Goal: Transaction & Acquisition: Purchase product/service

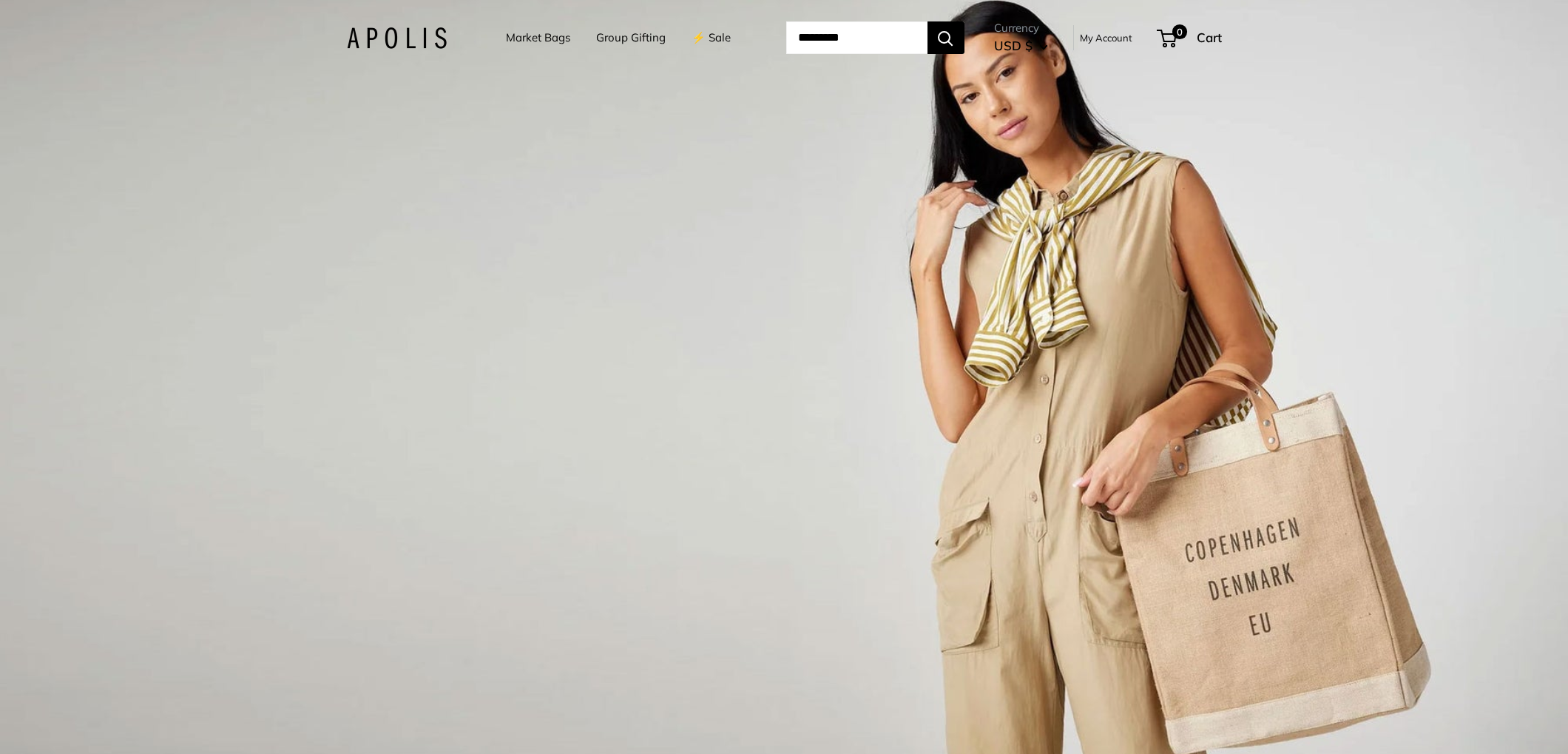
click at [537, 38] on link "Market Bags" at bounding box center [538, 37] width 65 height 21
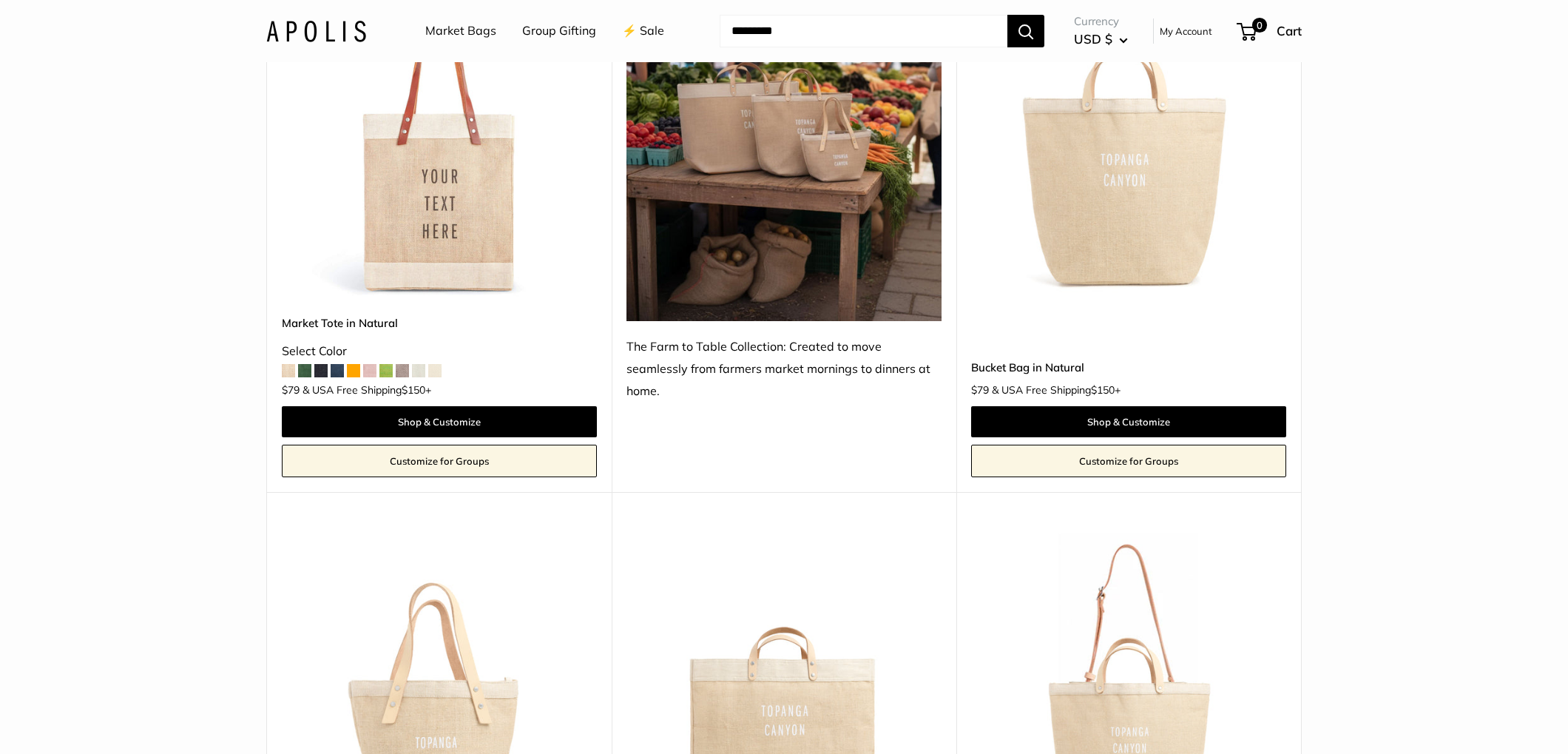
scroll to position [1119, 0]
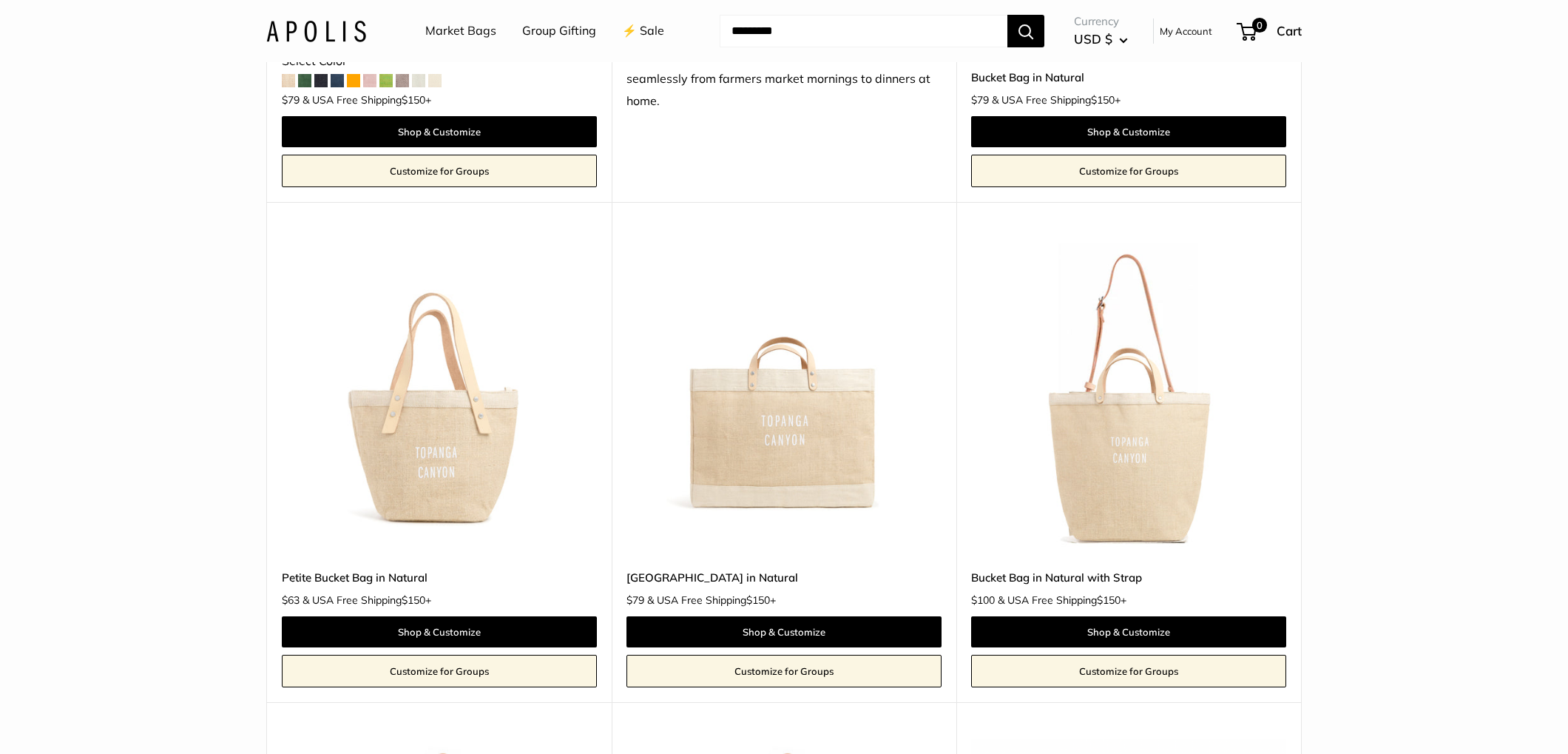
click at [0, 0] on img at bounding box center [0, 0] width 0 height 0
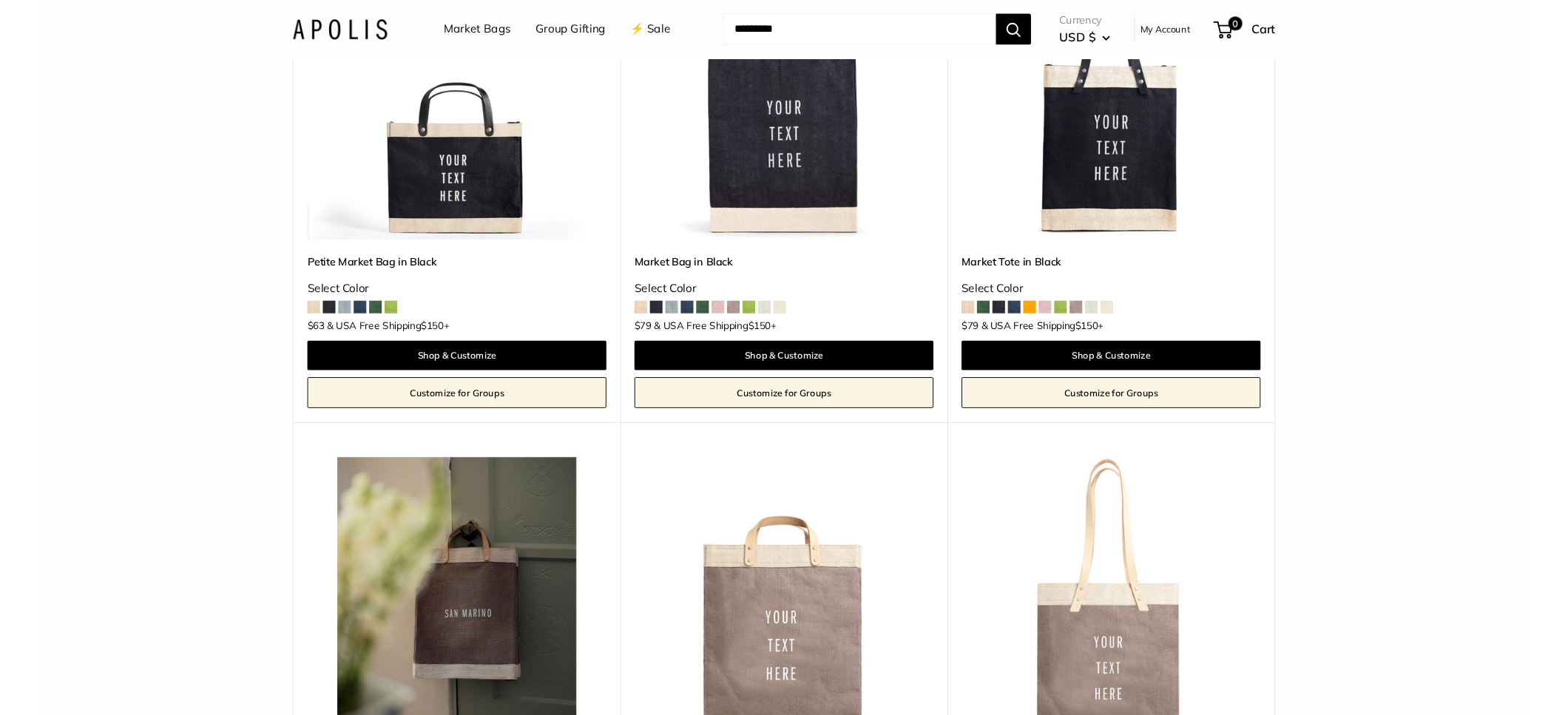
scroll to position [6792, 0]
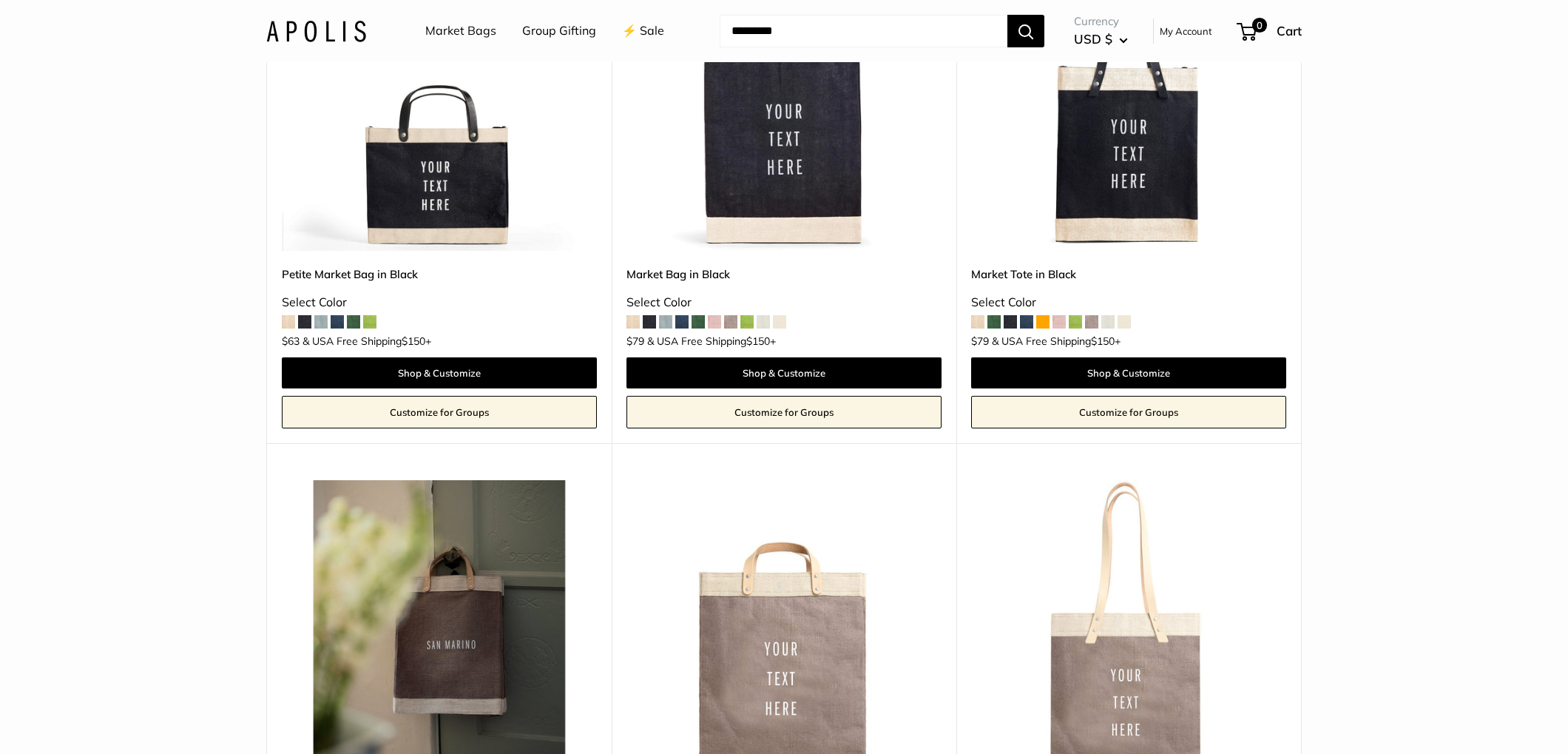
click at [1042, 319] on span at bounding box center [1042, 322] width 14 height 14
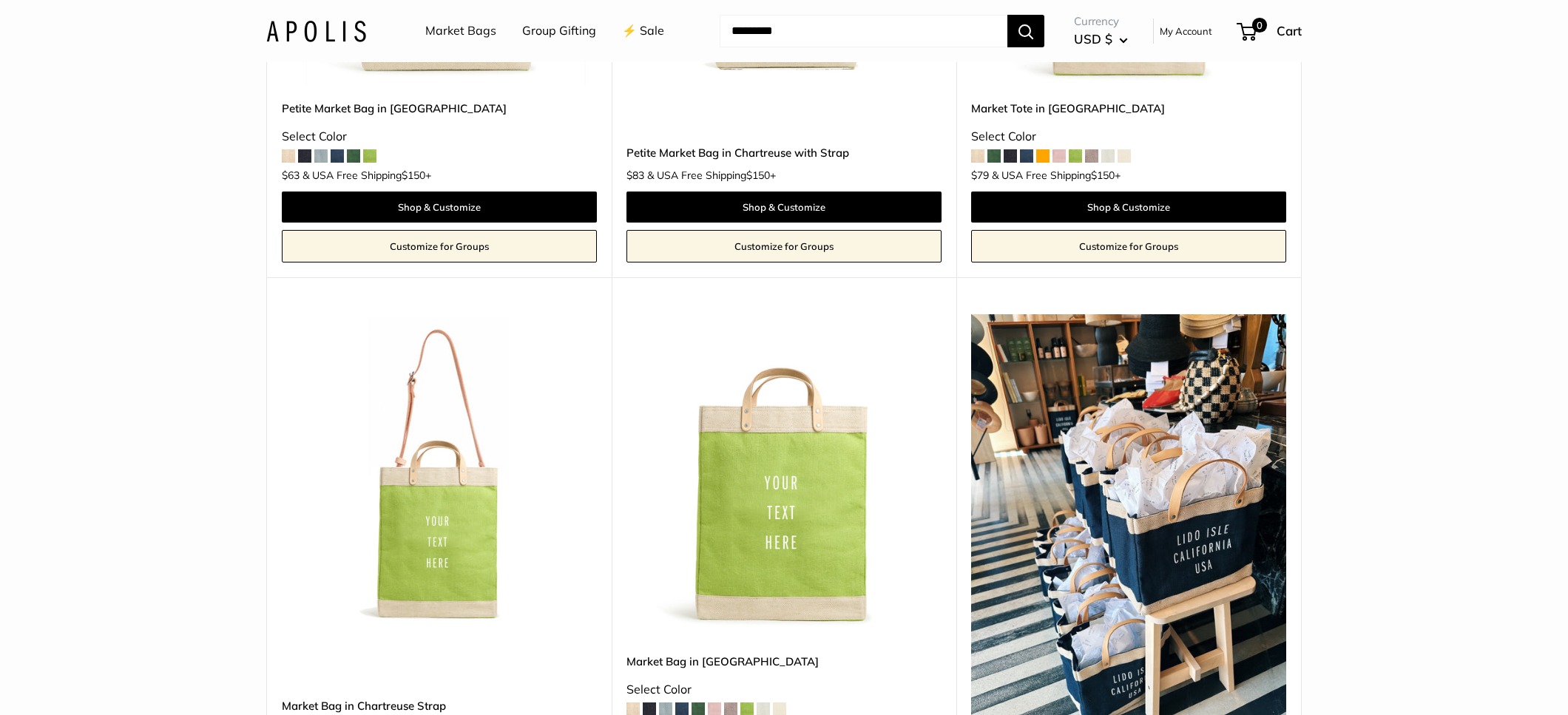
scroll to position [4832, 0]
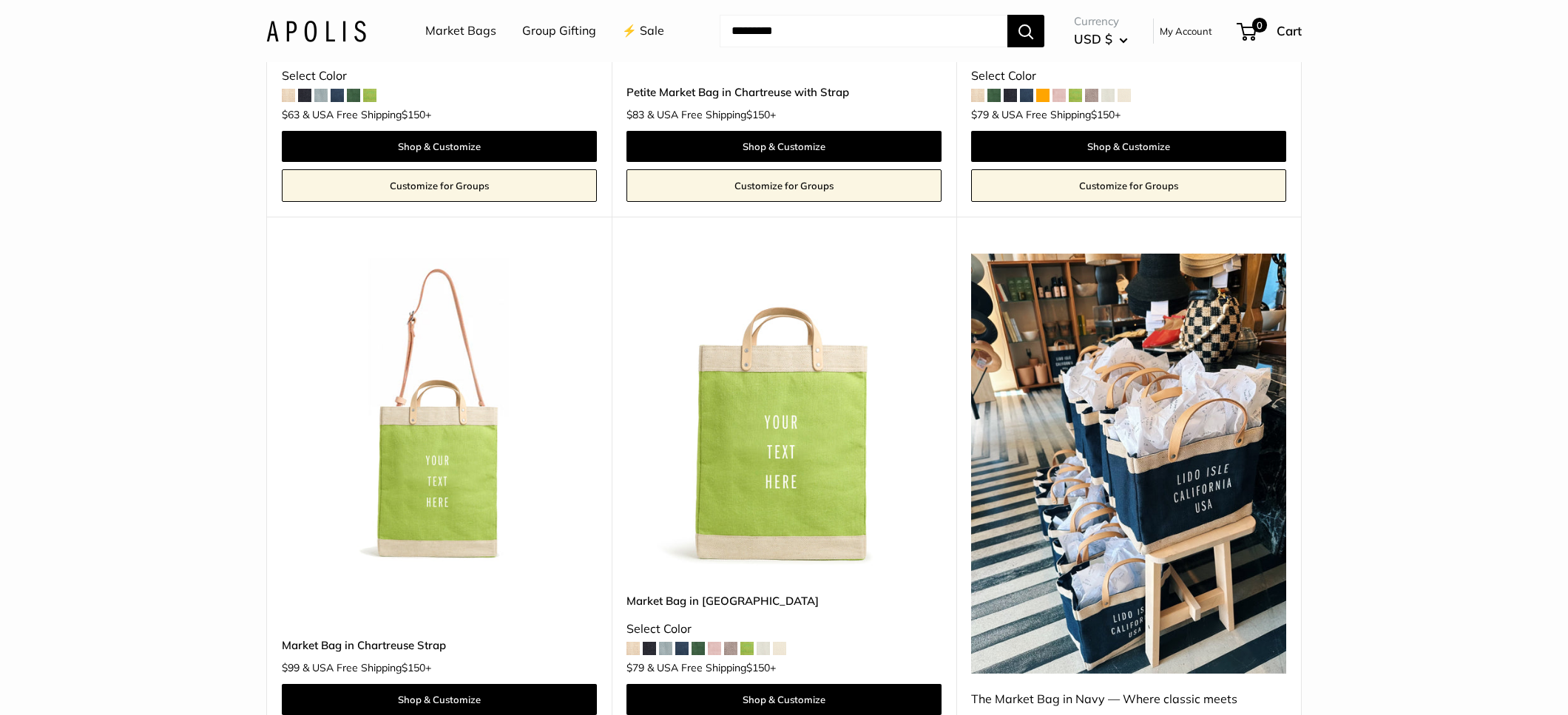
click at [0, 0] on img at bounding box center [0, 0] width 0 height 0
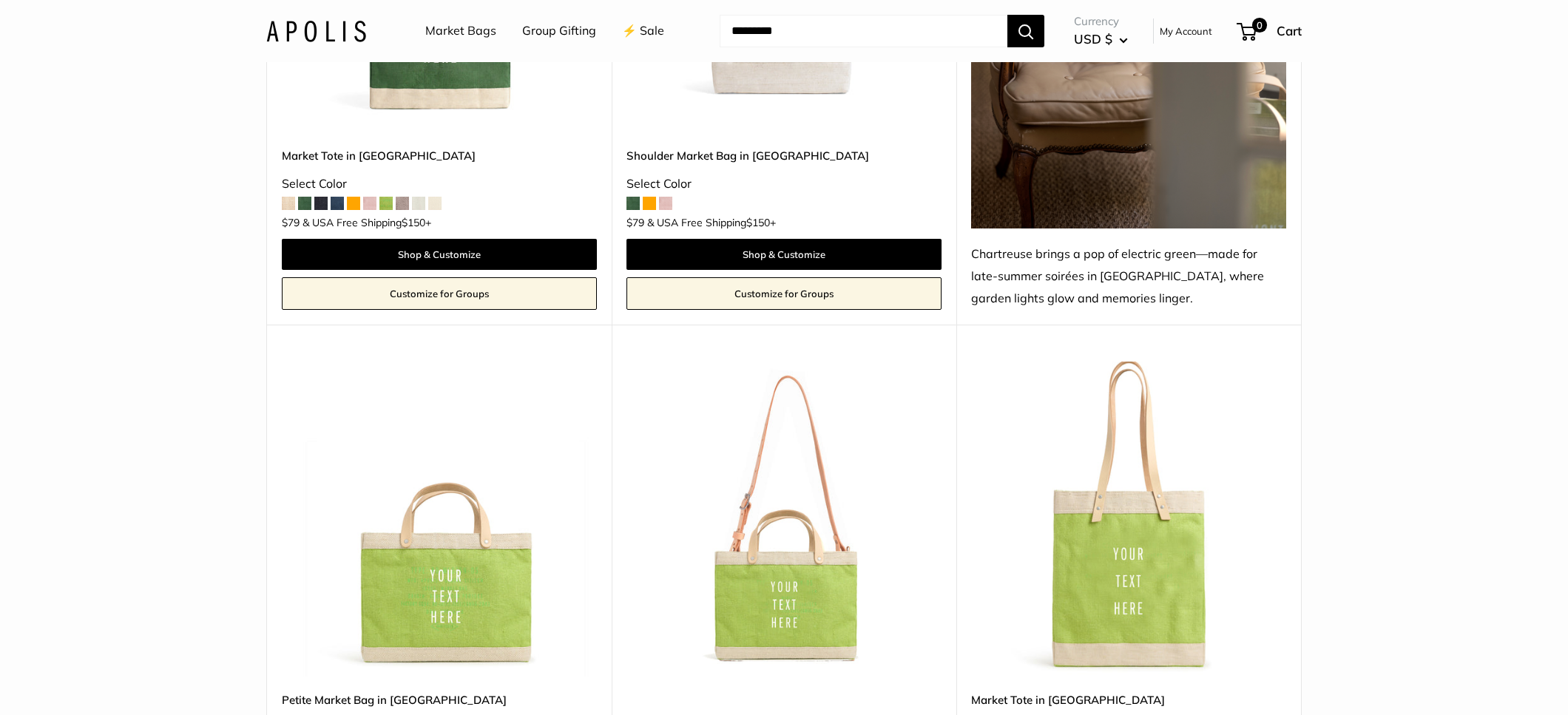
scroll to position [4198, 0]
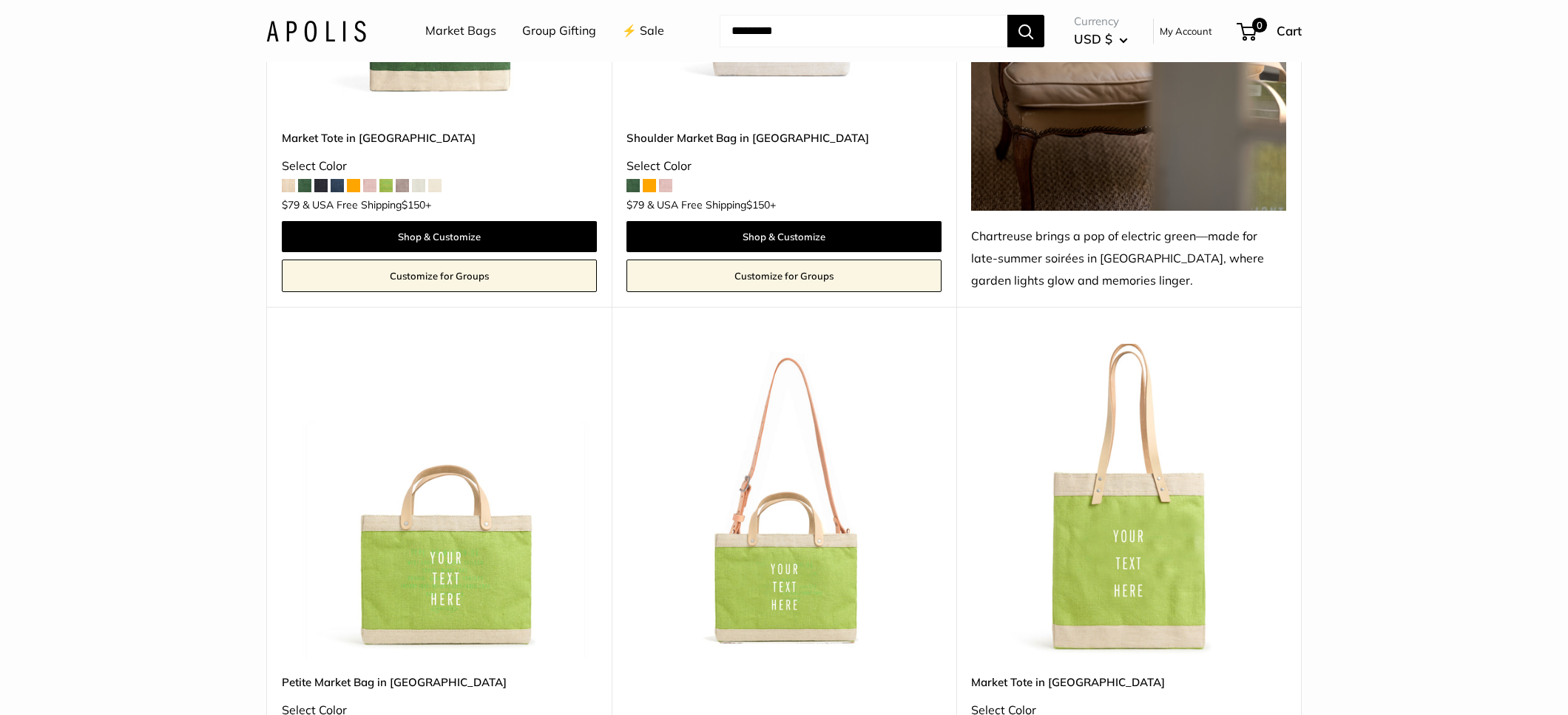
click at [0, 0] on img at bounding box center [0, 0] width 0 height 0
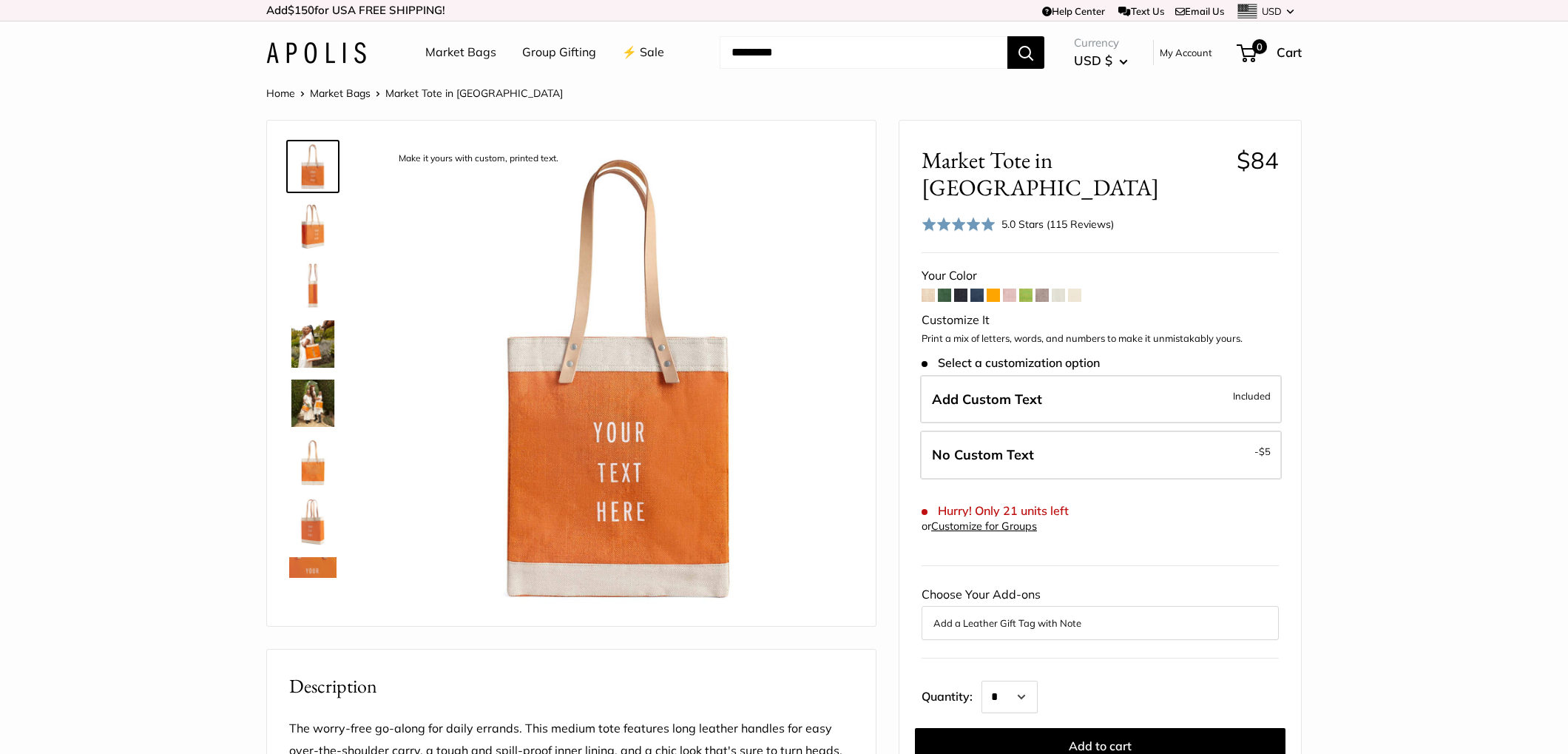
click at [315, 342] on img at bounding box center [312, 343] width 47 height 47
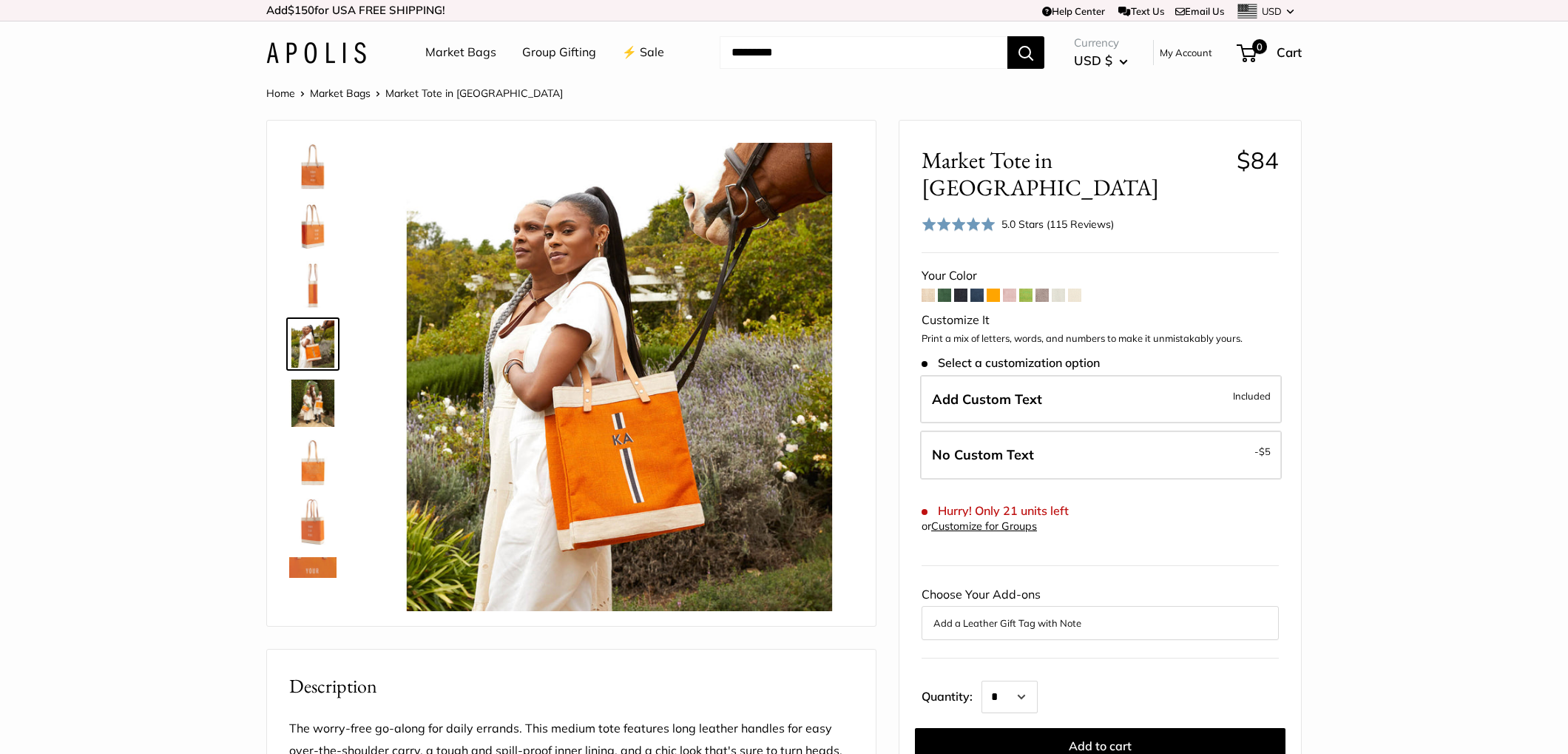
click at [305, 171] on img at bounding box center [312, 166] width 47 height 47
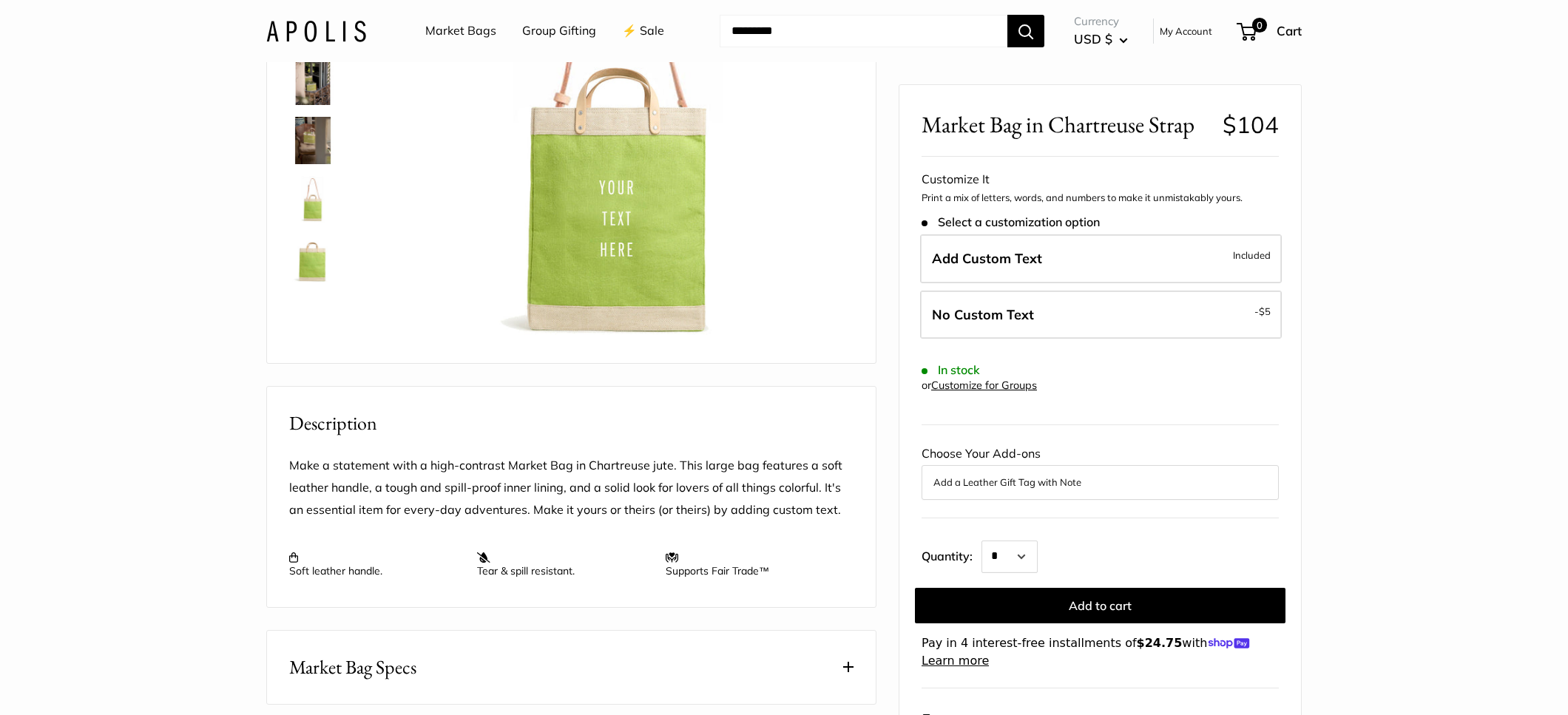
scroll to position [88, 0]
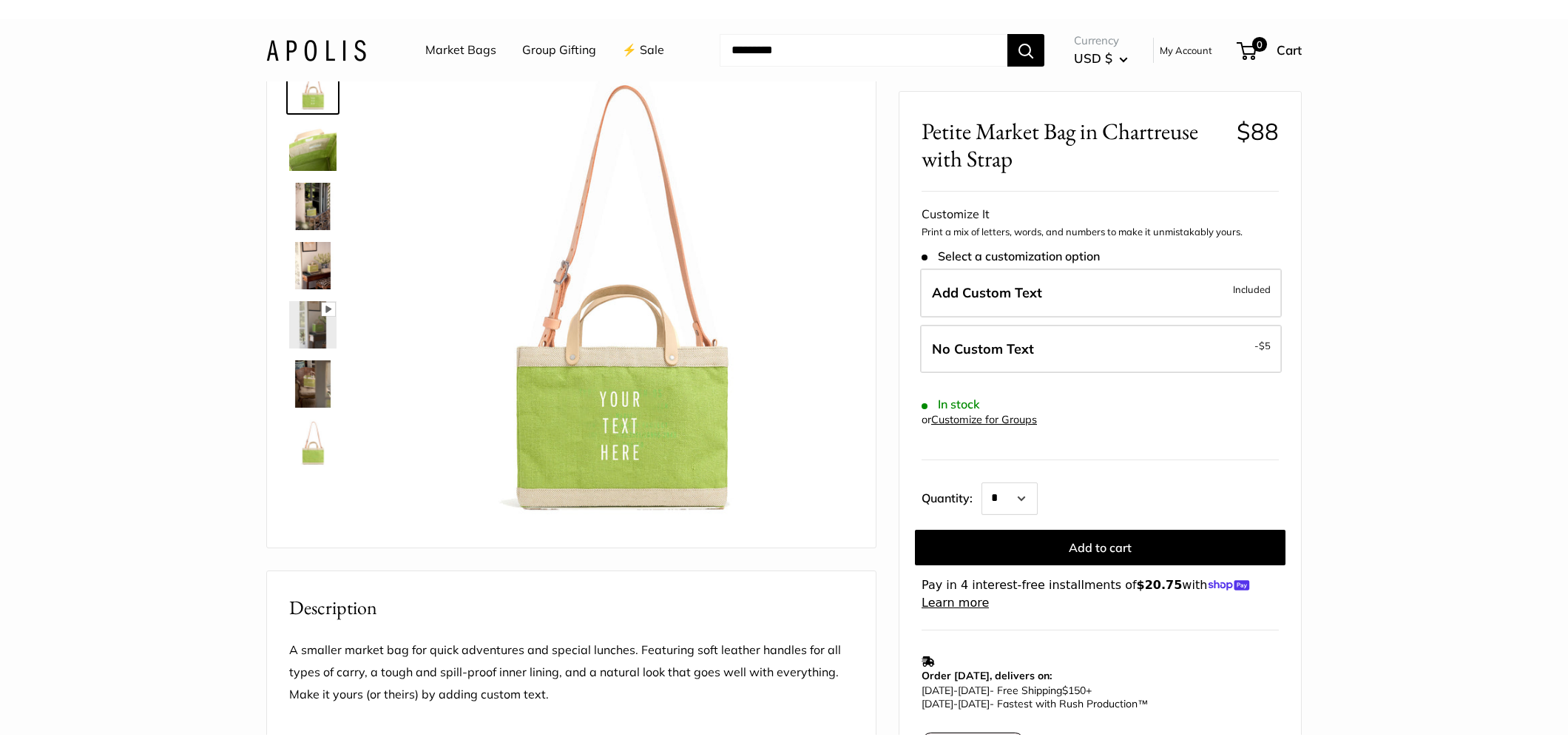
scroll to position [49, 0]
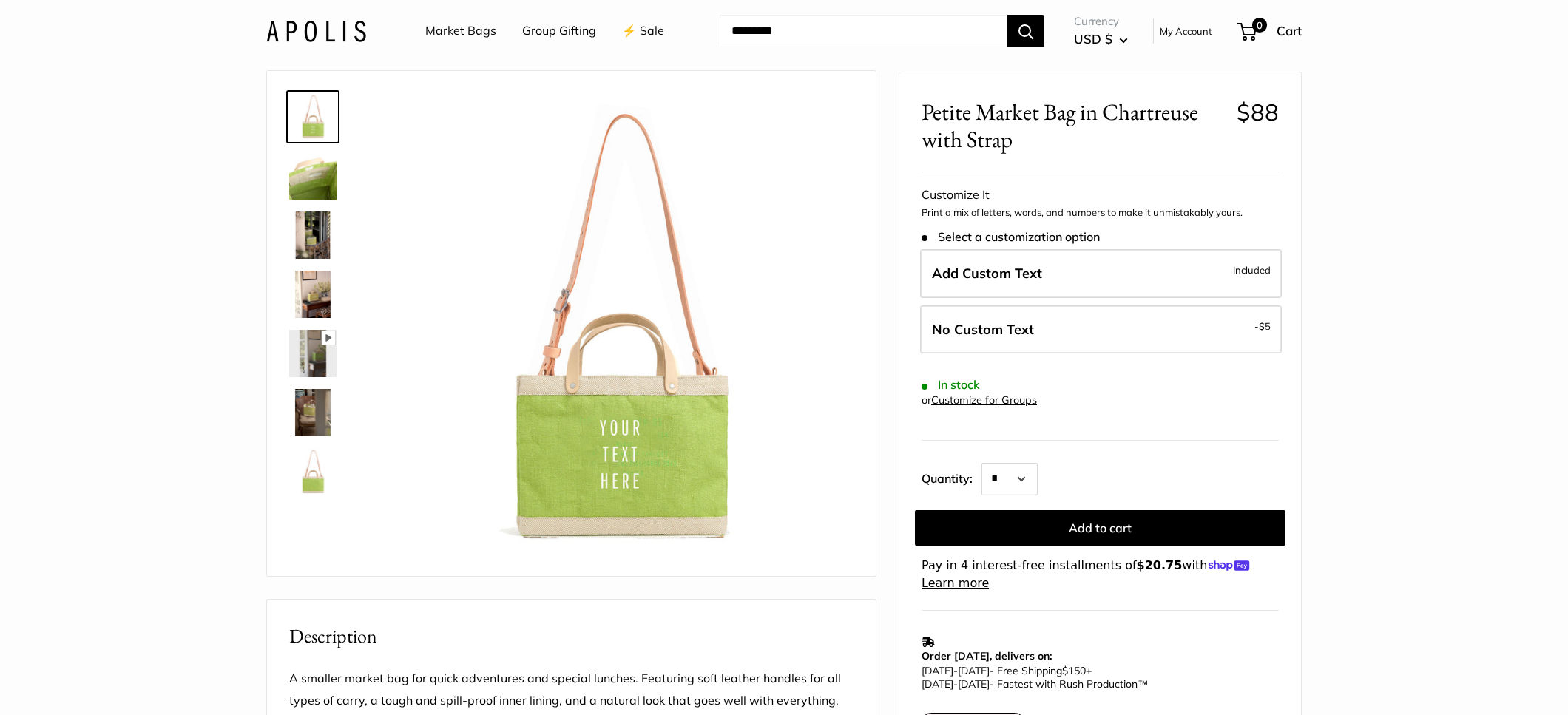
click at [304, 288] on img at bounding box center [312, 294] width 47 height 47
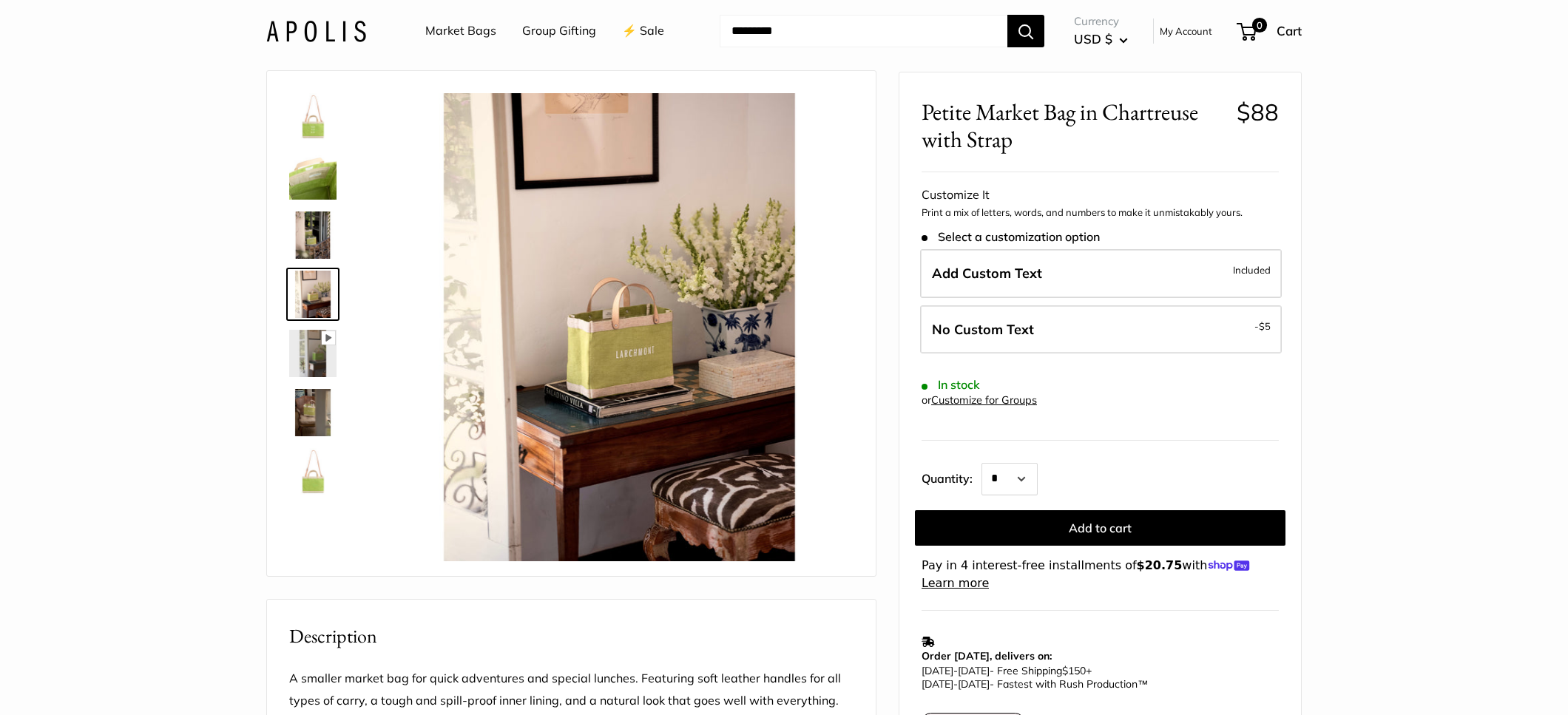
click at [306, 224] on img at bounding box center [312, 235] width 47 height 47
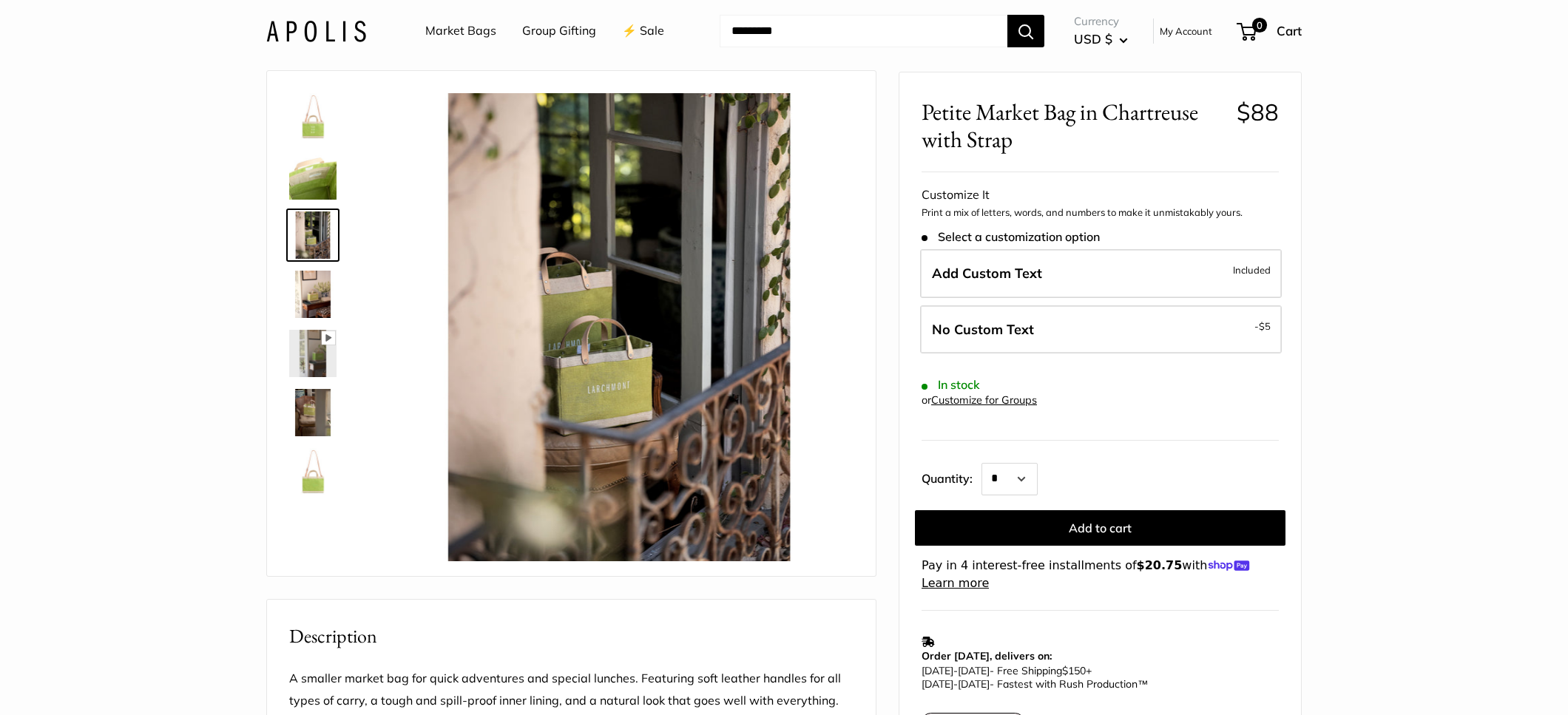
click at [306, 185] on img at bounding box center [312, 175] width 47 height 47
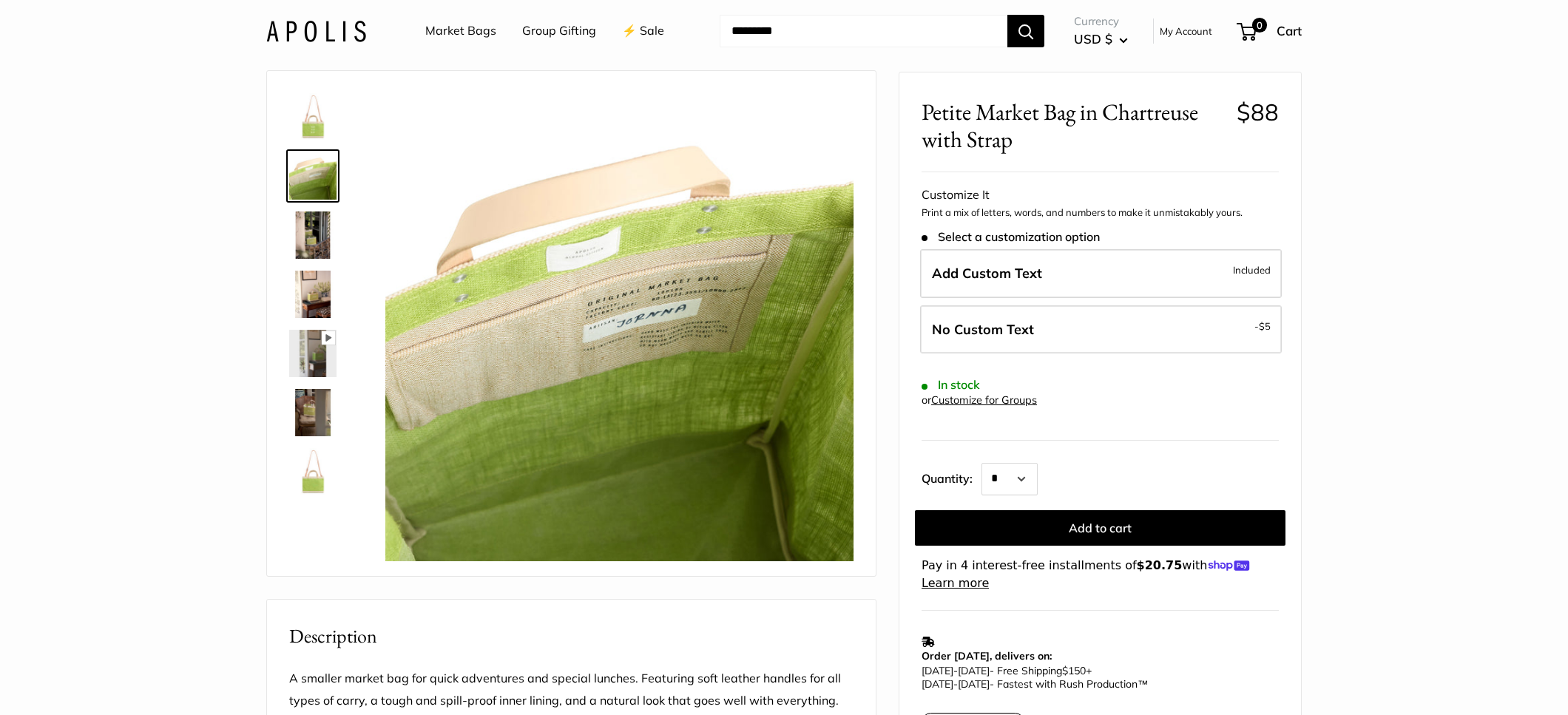
click at [321, 471] on img at bounding box center [312, 471] width 47 height 47
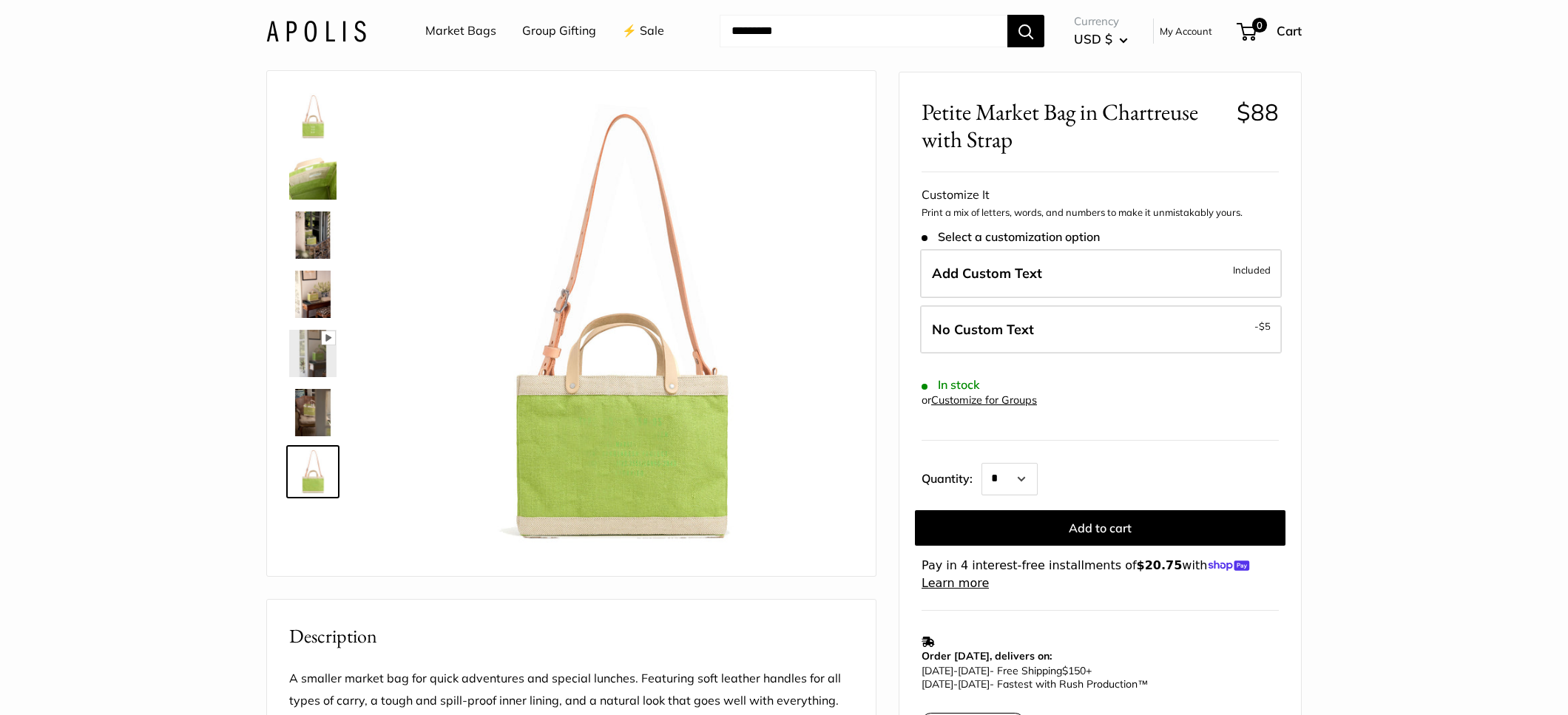
click at [317, 443] on div at bounding box center [319, 295] width 71 height 420
click at [317, 420] on img at bounding box center [312, 412] width 47 height 47
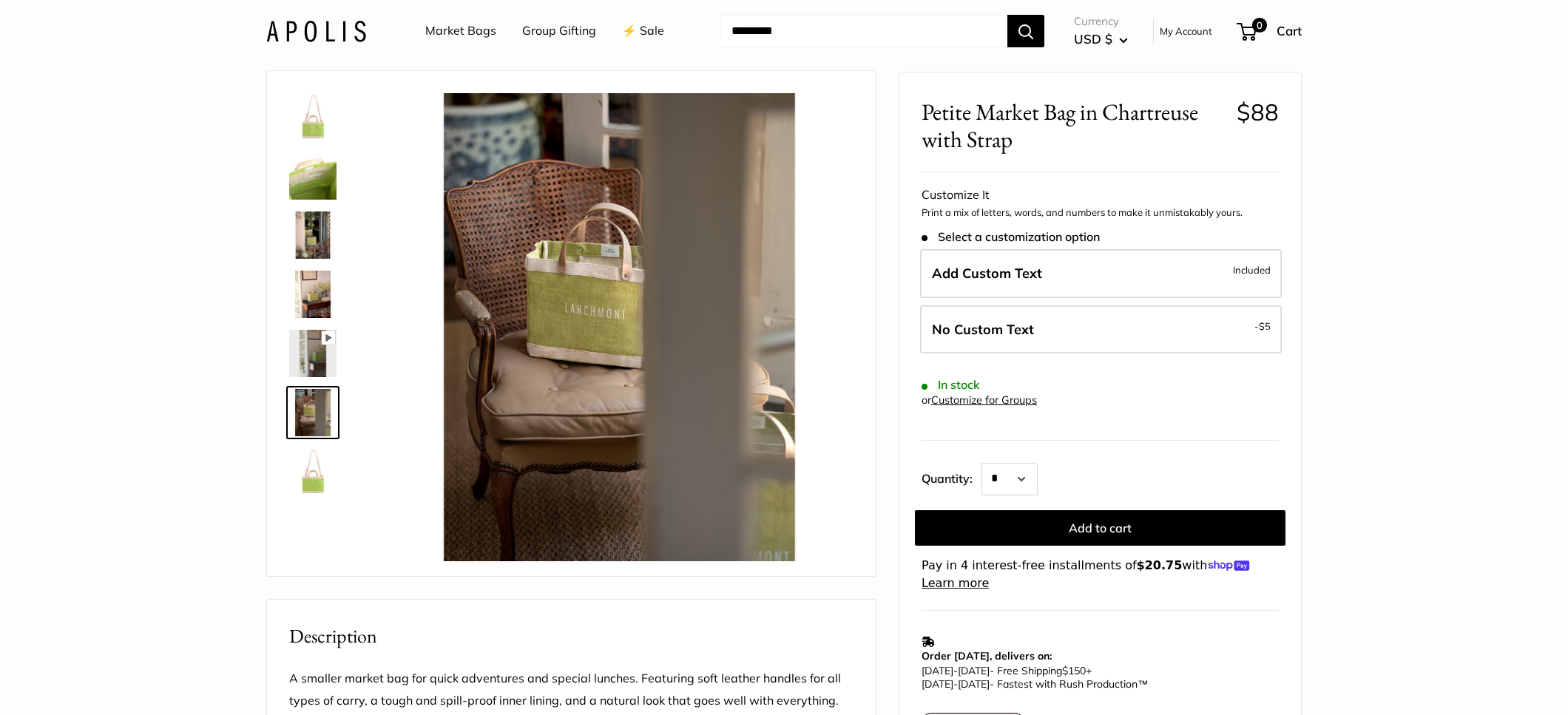
click at [310, 337] on img at bounding box center [312, 353] width 47 height 47
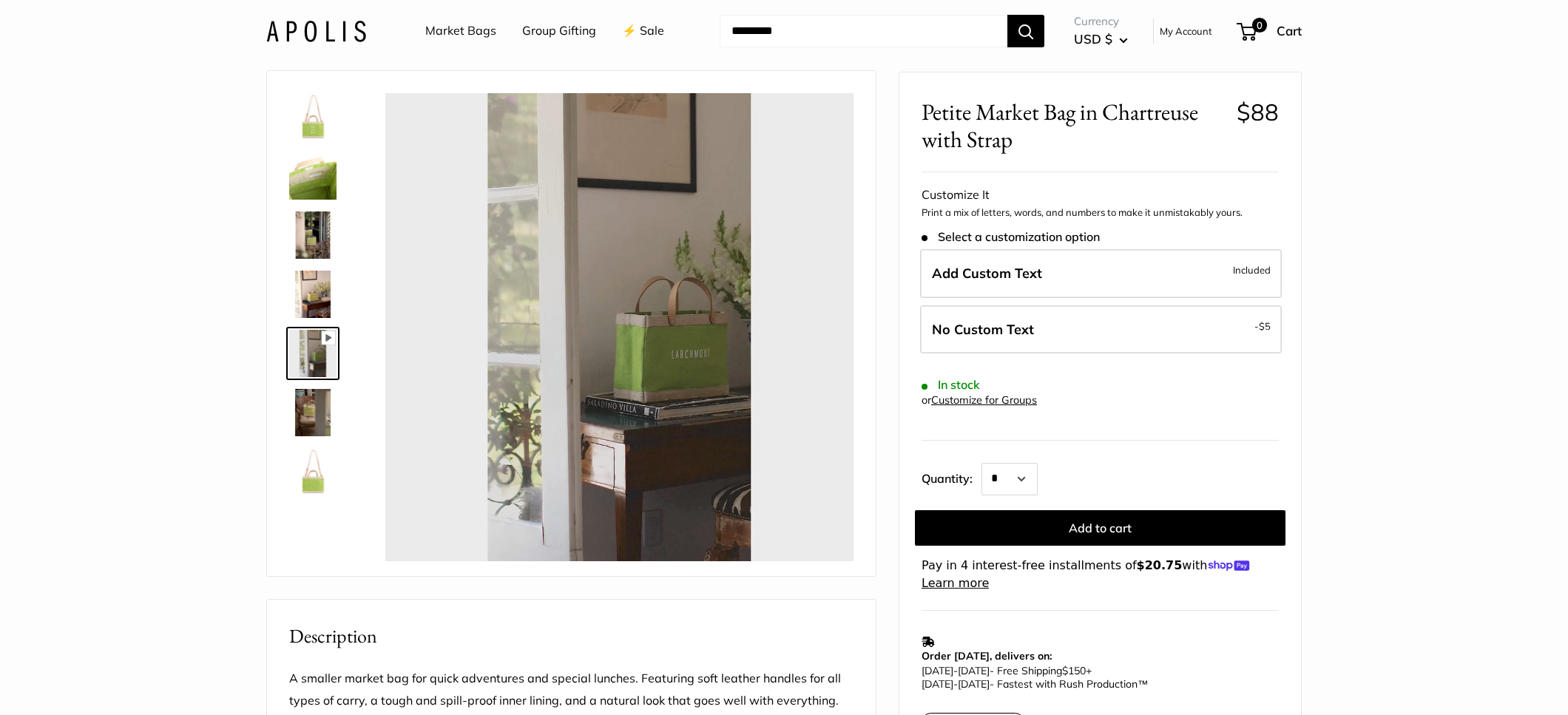
click at [304, 289] on img at bounding box center [312, 294] width 47 height 47
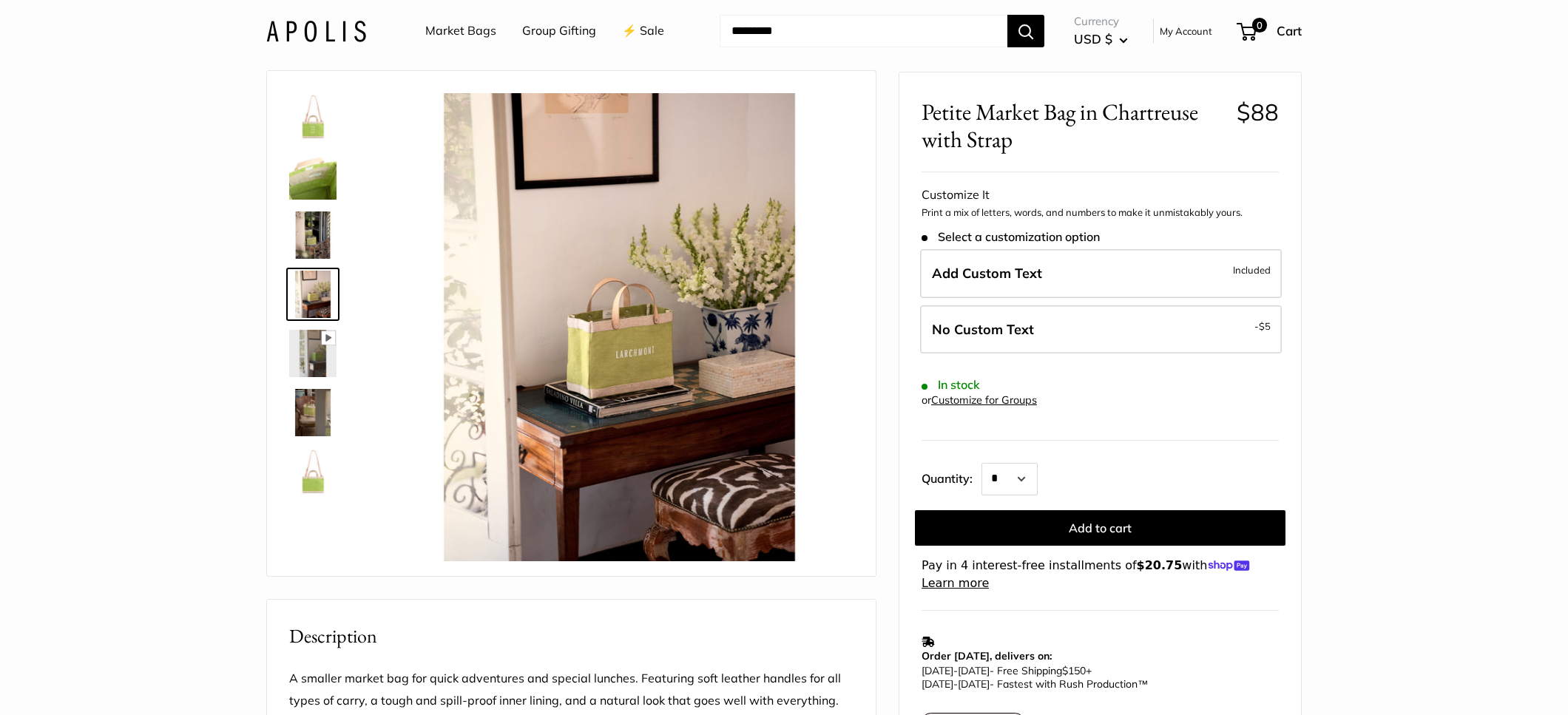
click at [312, 490] on img at bounding box center [312, 471] width 47 height 47
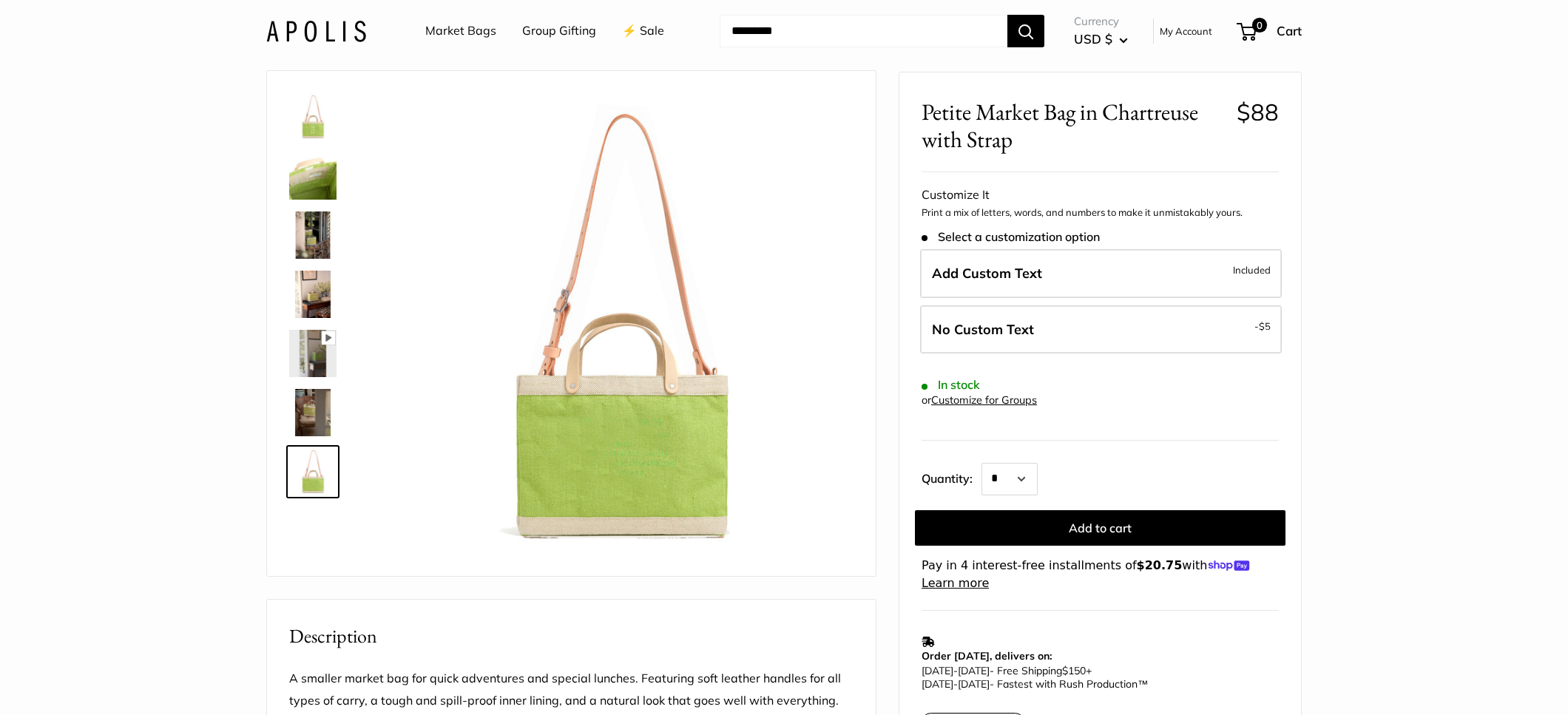
type input "*****"
click at [305, 295] on img at bounding box center [312, 294] width 47 height 47
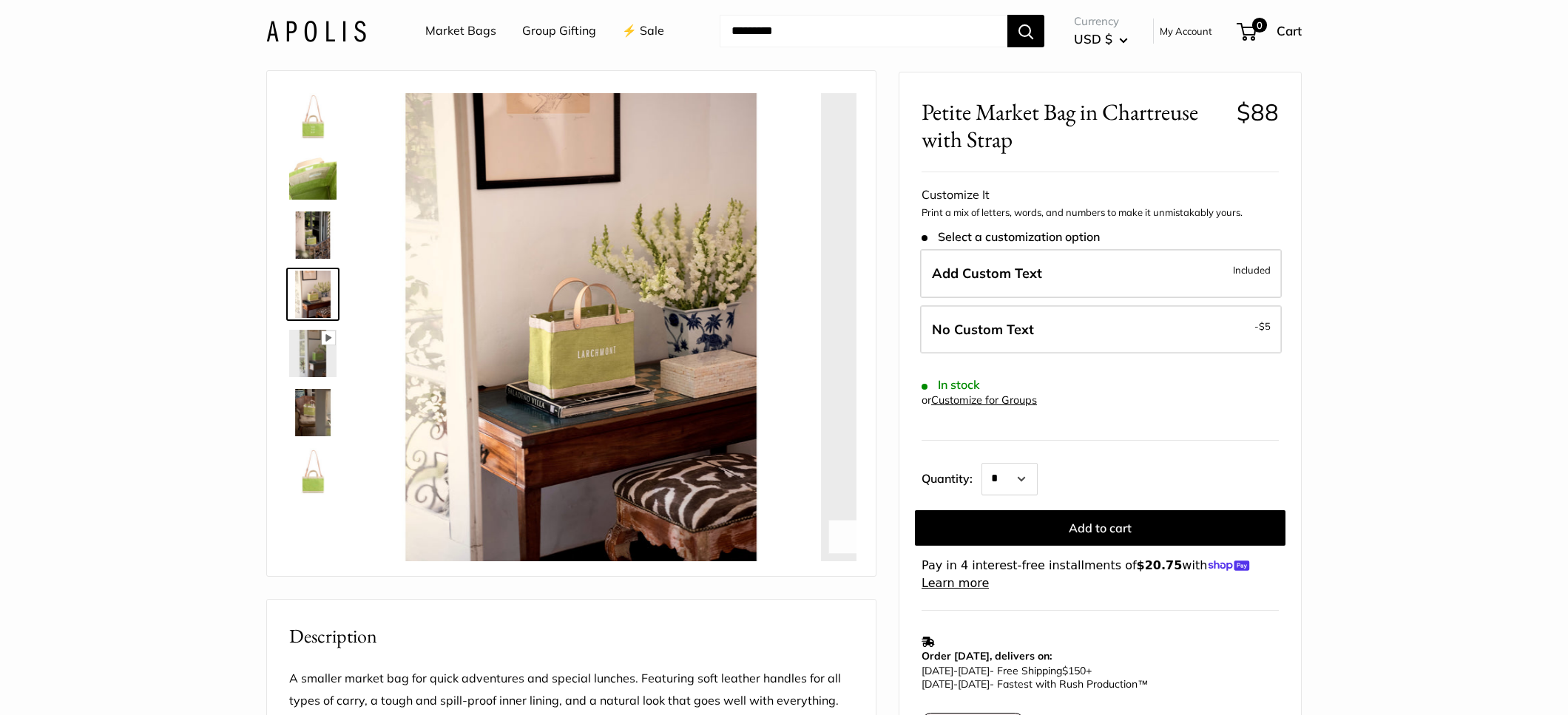
click at [313, 232] on img at bounding box center [312, 235] width 47 height 47
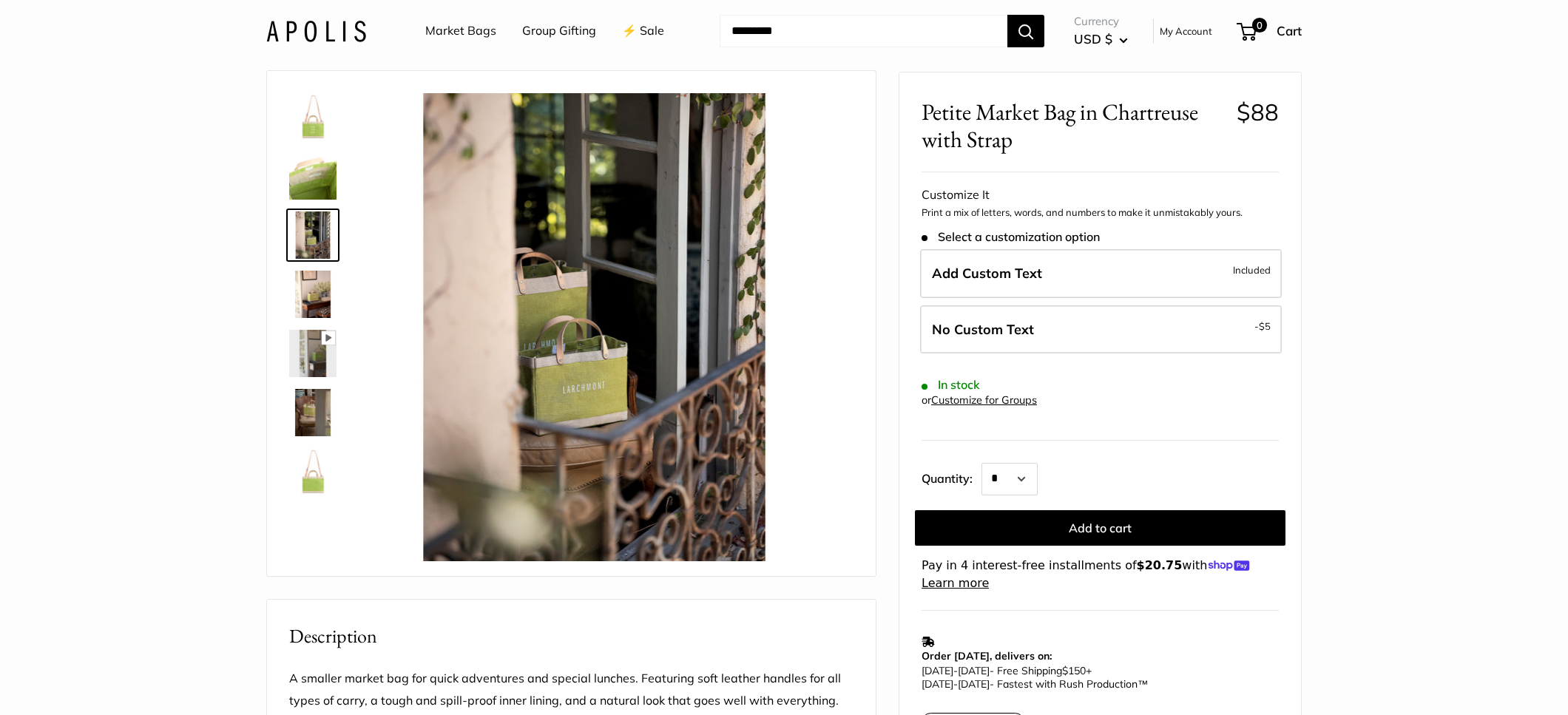
click at [313, 157] on img at bounding box center [312, 175] width 47 height 47
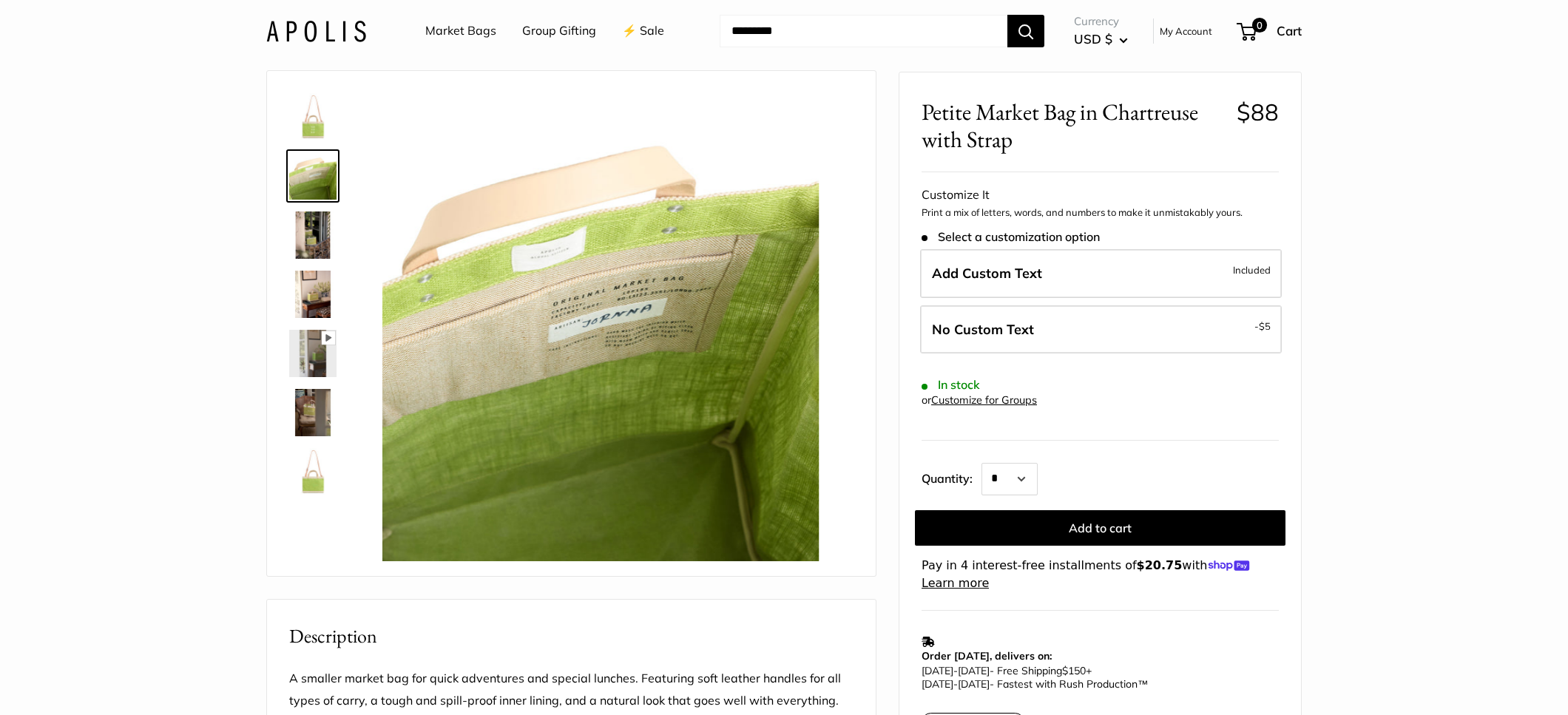
click at [312, 119] on img at bounding box center [312, 116] width 47 height 47
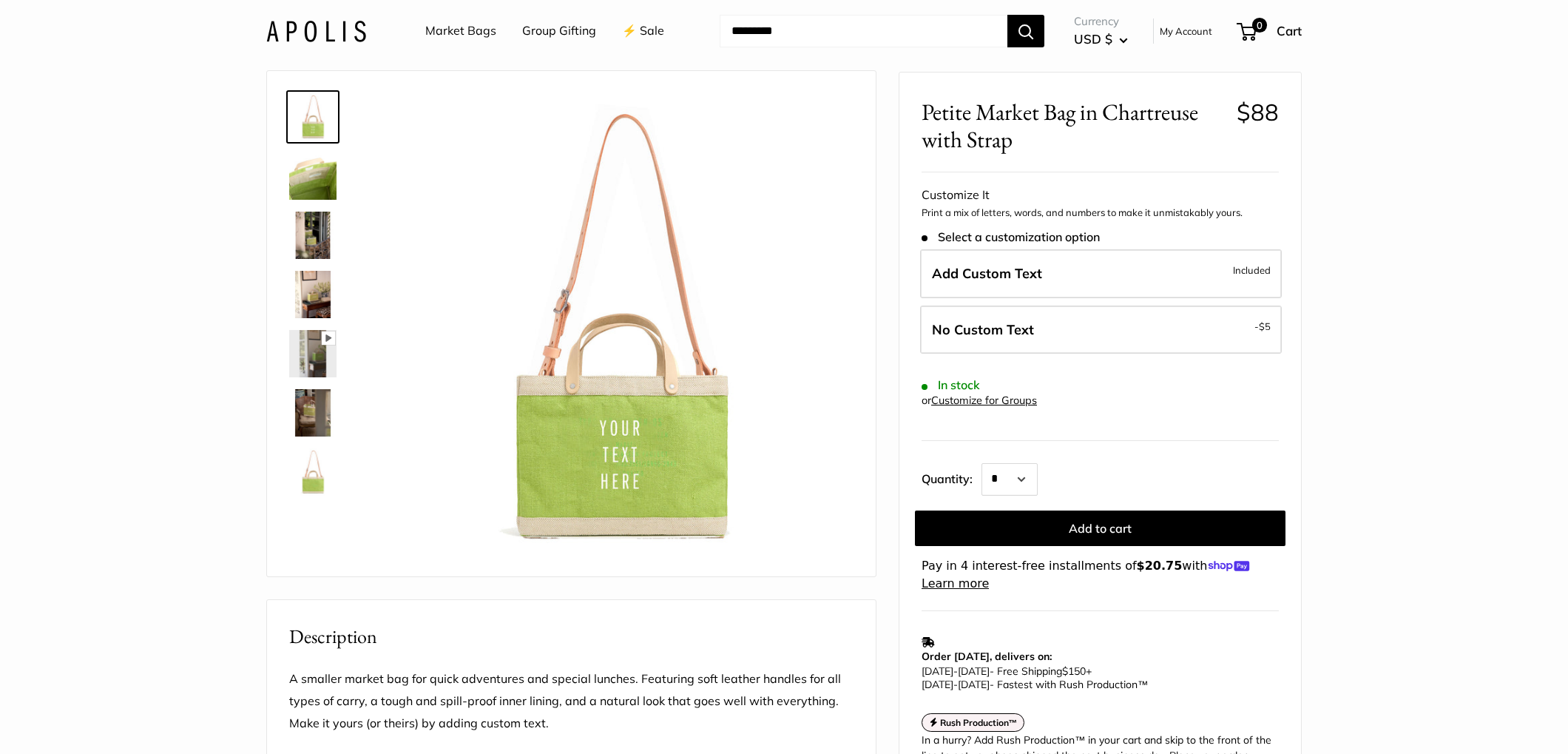
click at [323, 168] on img at bounding box center [312, 175] width 47 height 47
